Goal: Task Accomplishment & Management: Manage account settings

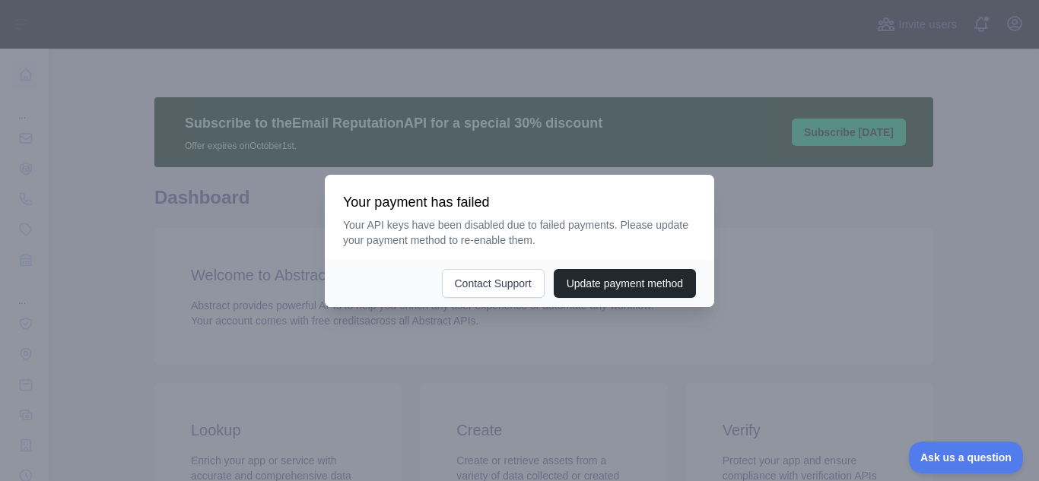
click at [840, 278] on div at bounding box center [519, 240] width 1039 height 481
click at [628, 282] on button "Update payment method" at bounding box center [625, 283] width 142 height 29
click at [546, 246] on p "Your API keys have been disabled due to failed payments. Please update your pay…" at bounding box center [519, 233] width 353 height 30
click at [173, 246] on div at bounding box center [519, 240] width 1039 height 481
click at [1011, 25] on div at bounding box center [519, 240] width 1039 height 481
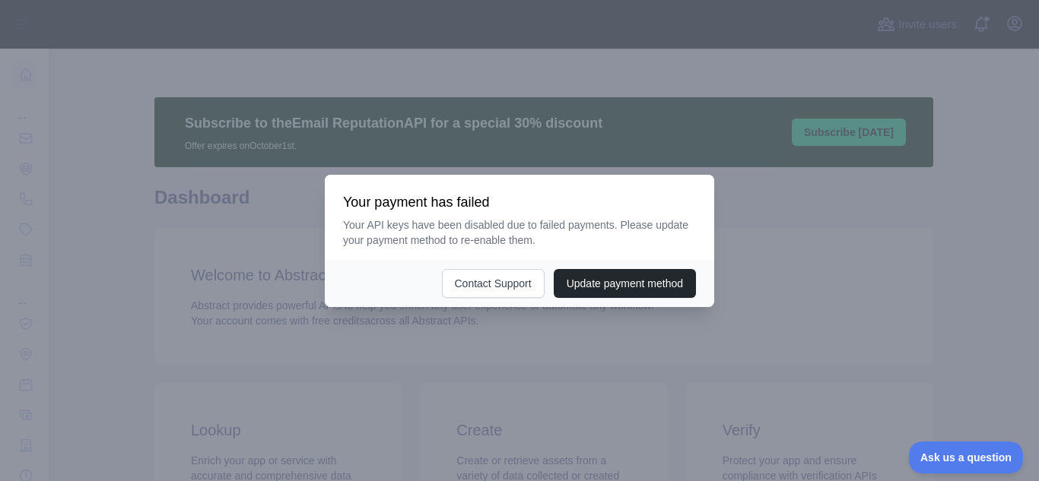
click at [1011, 25] on div at bounding box center [519, 240] width 1039 height 481
click at [484, 286] on button "Contact Support" at bounding box center [493, 283] width 103 height 29
click at [627, 279] on button "Update payment method" at bounding box center [625, 283] width 142 height 29
click at [739, 337] on div at bounding box center [519, 240] width 1039 height 481
